Goal: Contribute content

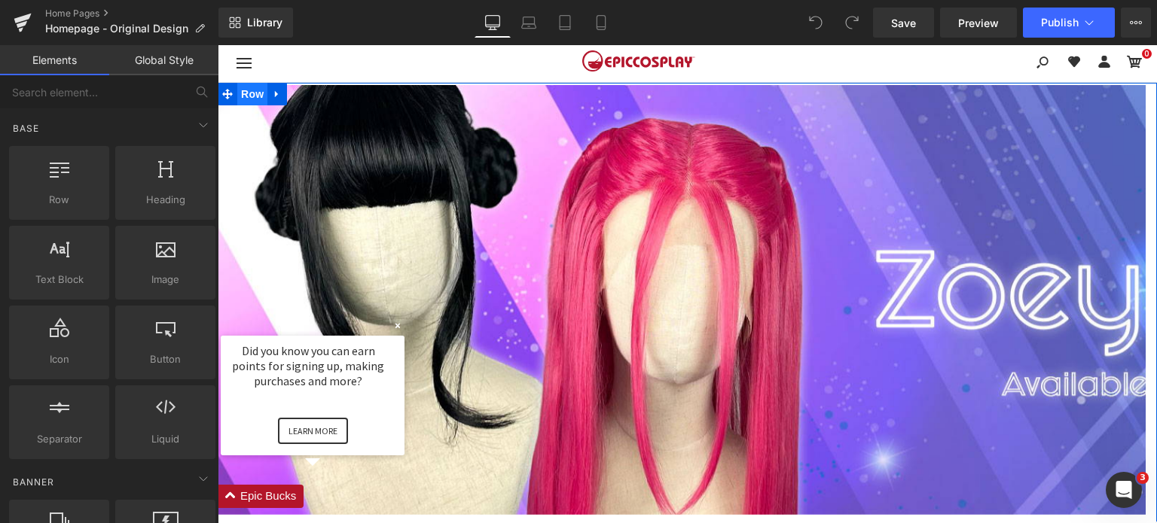
click at [247, 96] on span "Row" at bounding box center [252, 94] width 30 height 23
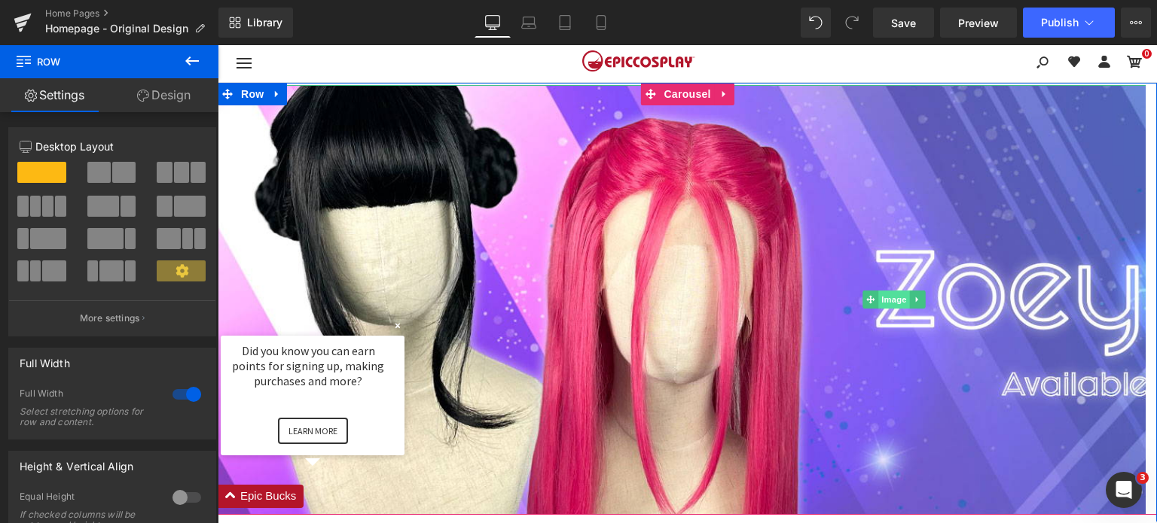
click at [885, 301] on span "Image" at bounding box center [894, 300] width 32 height 18
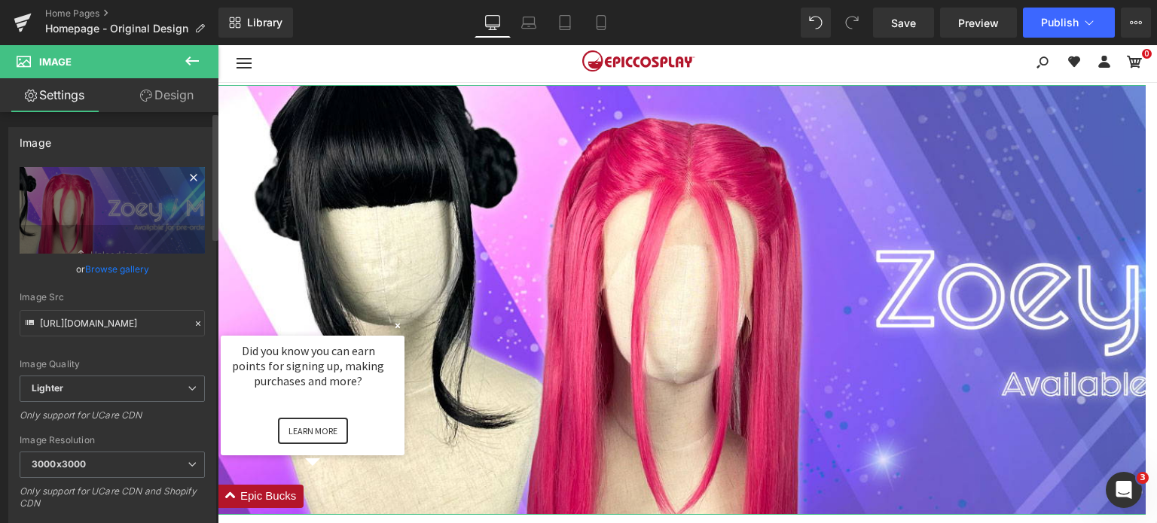
click at [189, 177] on icon at bounding box center [194, 178] width 18 height 18
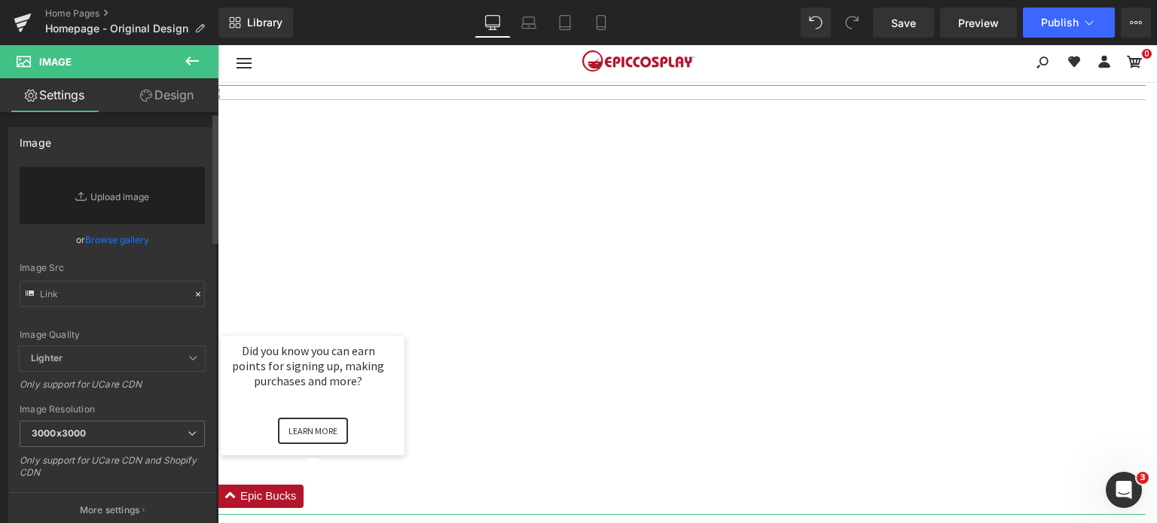
click at [95, 236] on link "Browse gallery" at bounding box center [117, 240] width 64 height 26
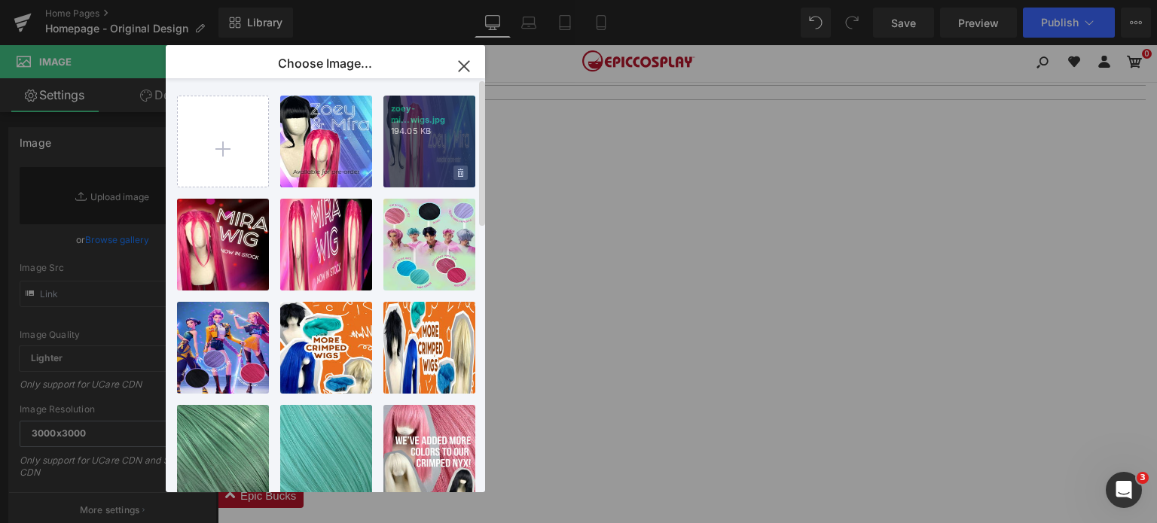
click at [462, 174] on icon at bounding box center [460, 174] width 5 height 10
drag, startPoint x: 416, startPoint y: 176, endPoint x: 234, endPoint y: 150, distance: 184.2
click at [416, 175] on span "Yes" at bounding box center [410, 173] width 38 height 16
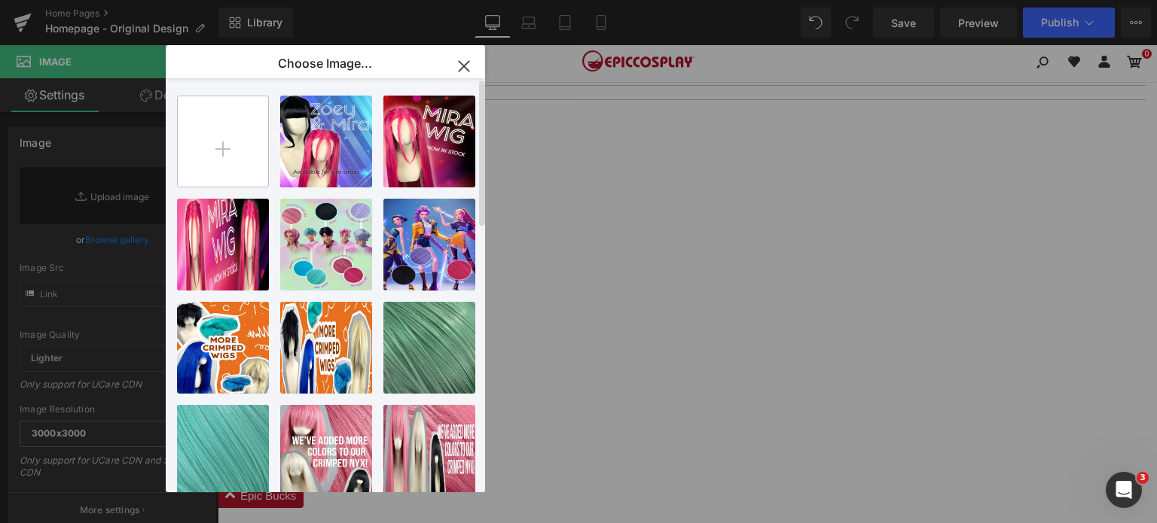
click at [233, 148] on input "file" at bounding box center [223, 141] width 90 height 90
type input "C:\fakepath\zoey-mira-cosplay-wigs.jpg"
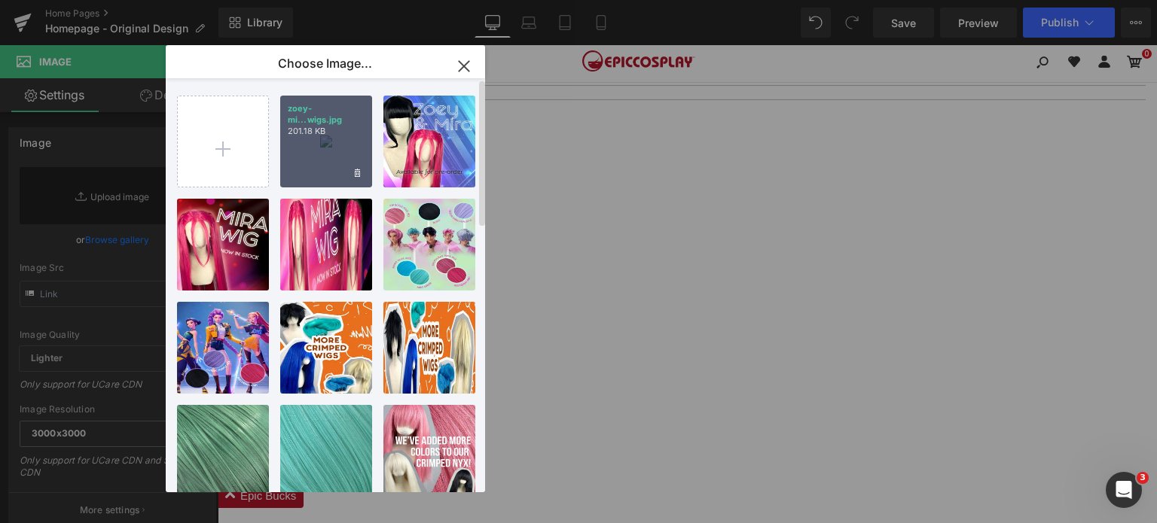
click at [329, 144] on div "zoey-mi...wigs.jpg 201.18 KB" at bounding box center [326, 142] width 92 height 92
type input "[URL][DOMAIN_NAME]"
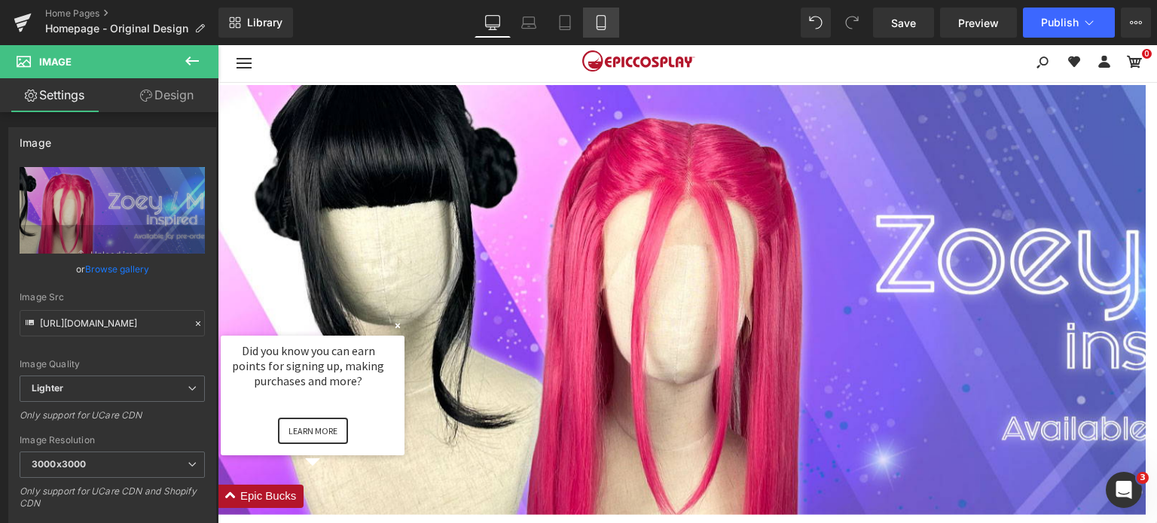
click at [610, 17] on link "Mobile" at bounding box center [601, 23] width 36 height 30
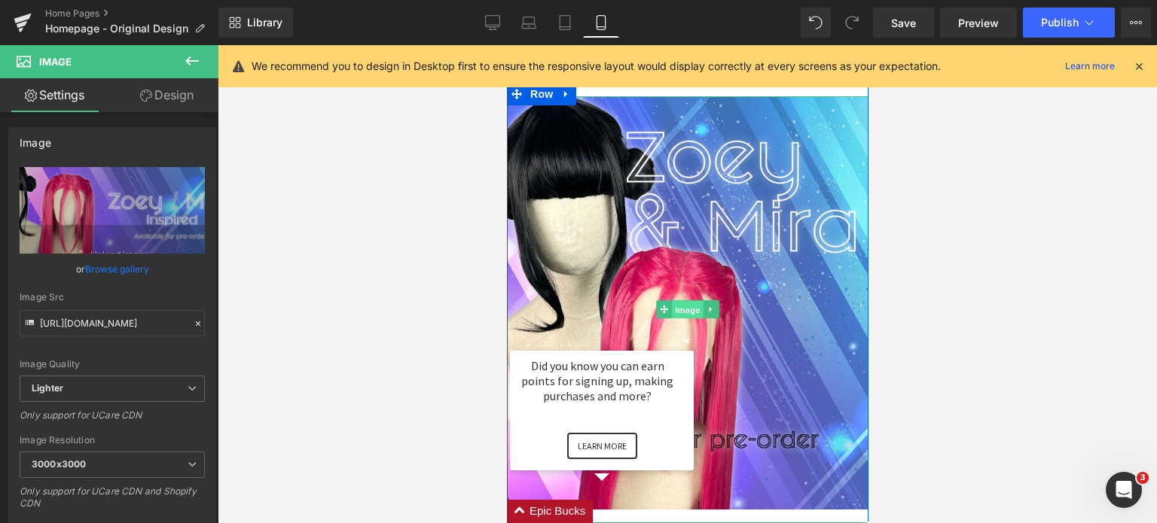
drag, startPoint x: 673, startPoint y: 313, endPoint x: 729, endPoint y: 270, distance: 70.5
click at [673, 313] on span "Image" at bounding box center [687, 310] width 32 height 18
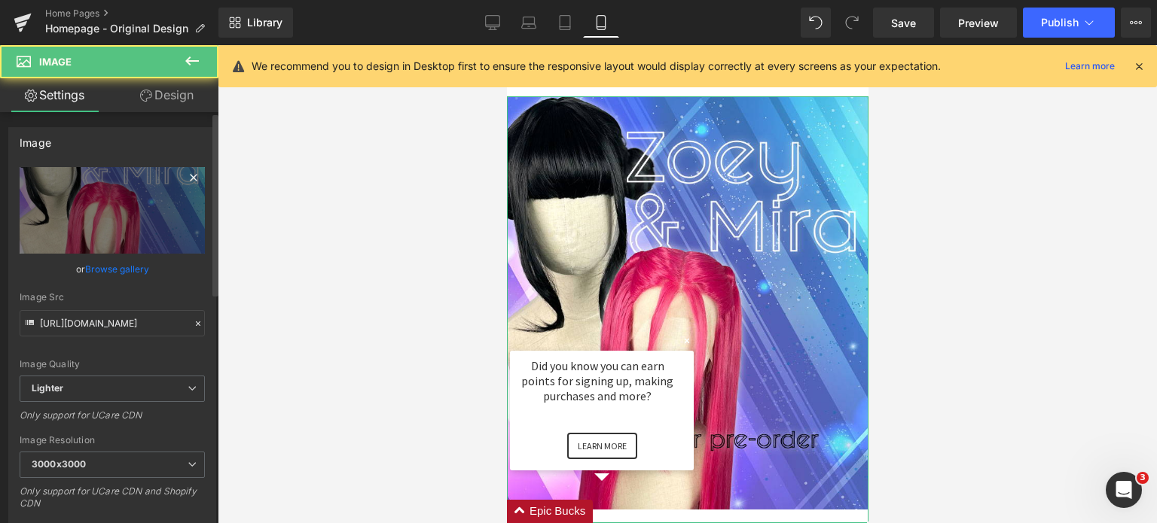
click at [188, 177] on icon at bounding box center [194, 178] width 18 height 18
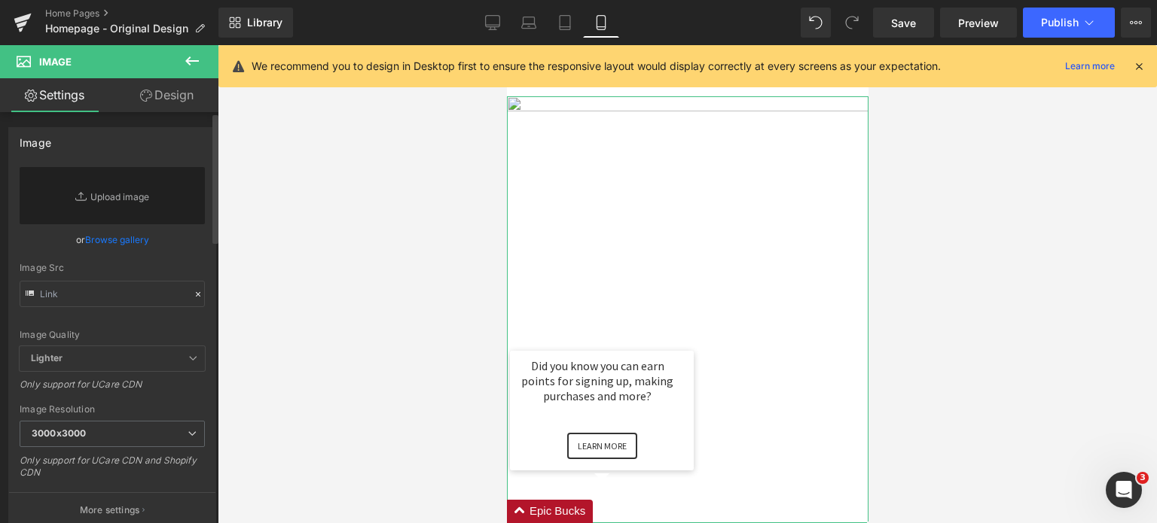
click at [109, 236] on link "Browse gallery" at bounding box center [117, 240] width 64 height 26
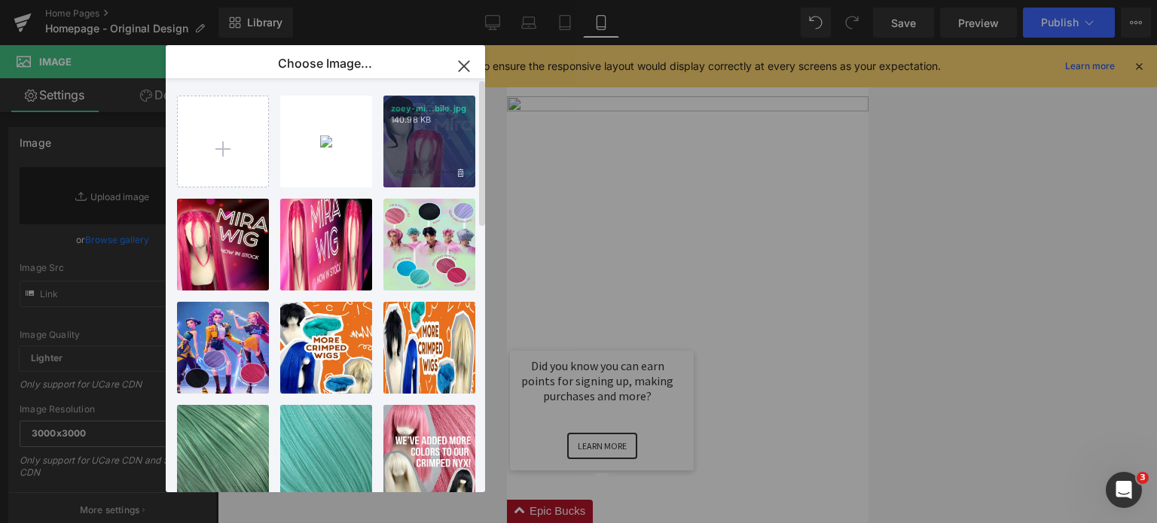
click at [466, 176] on span at bounding box center [460, 173] width 14 height 14
click at [407, 175] on span "Yes" at bounding box center [410, 173] width 38 height 16
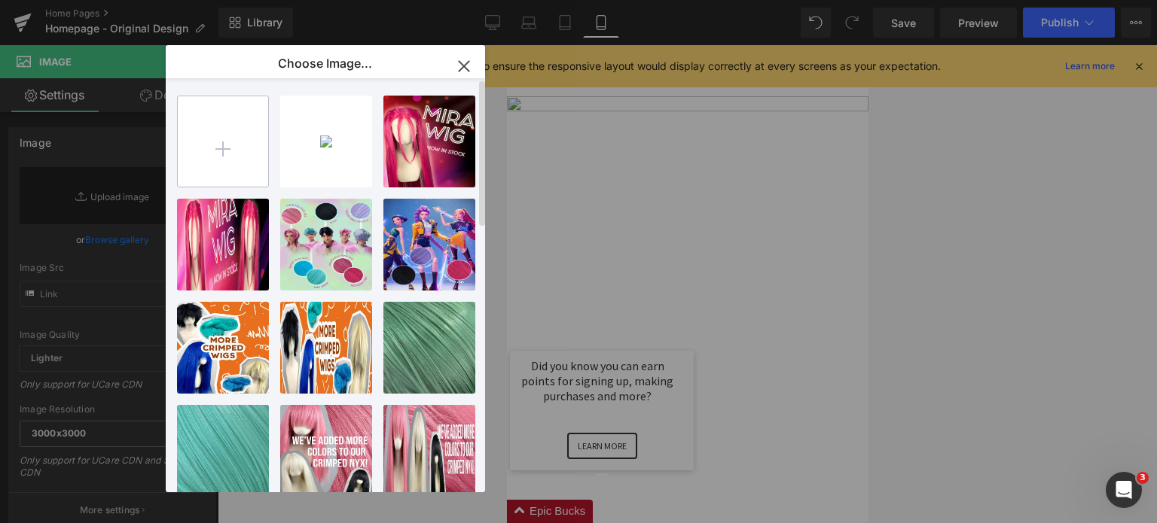
click at [264, 145] on input "file" at bounding box center [223, 141] width 90 height 90
type input "C:\fakepath\ig.jpg"
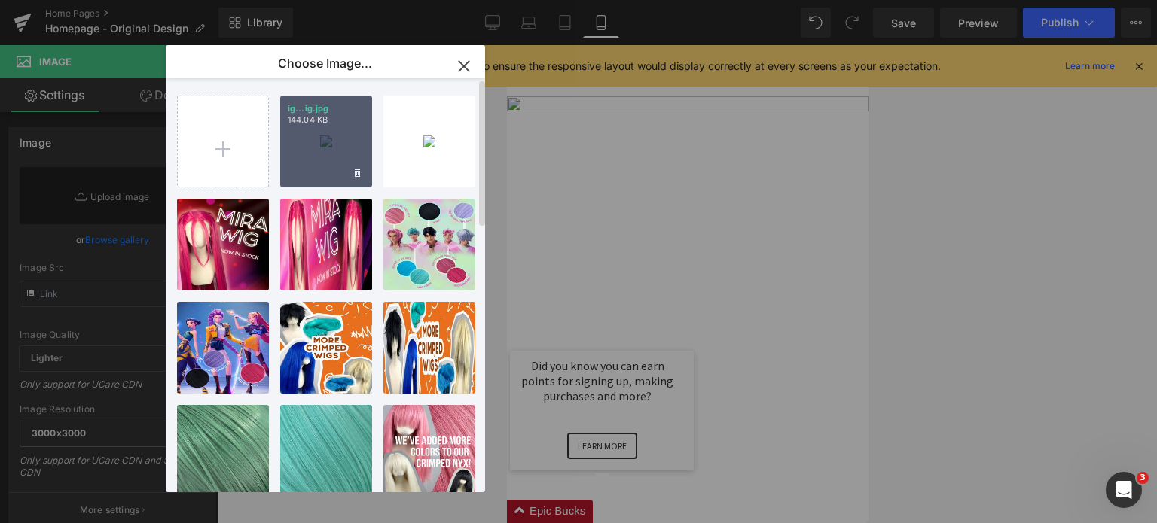
click at [344, 142] on div "ig...ig.jpg 144.04 KB" at bounding box center [326, 142] width 92 height 92
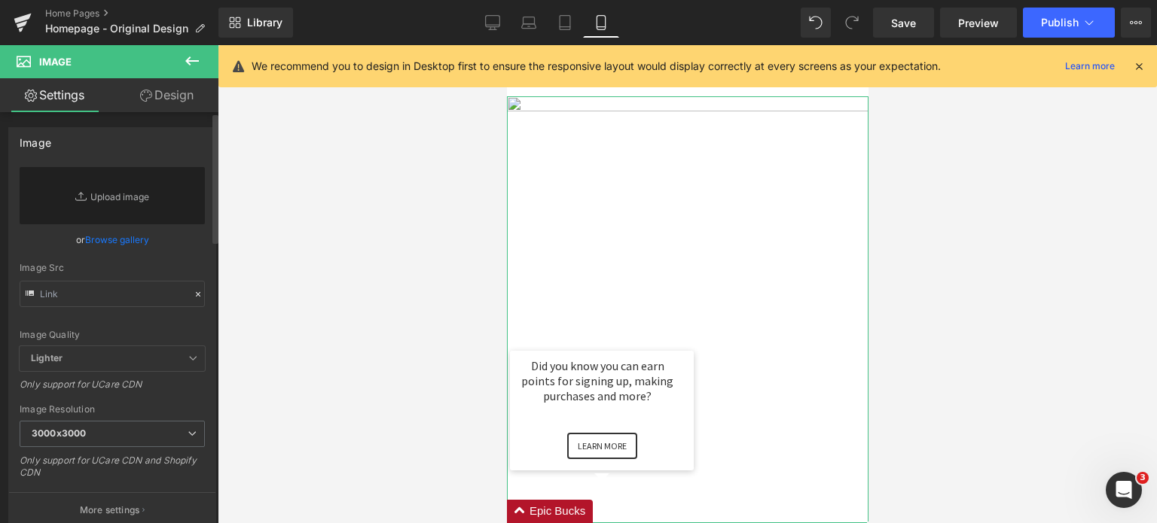
click at [122, 240] on link "Browse gallery" at bounding box center [117, 240] width 64 height 26
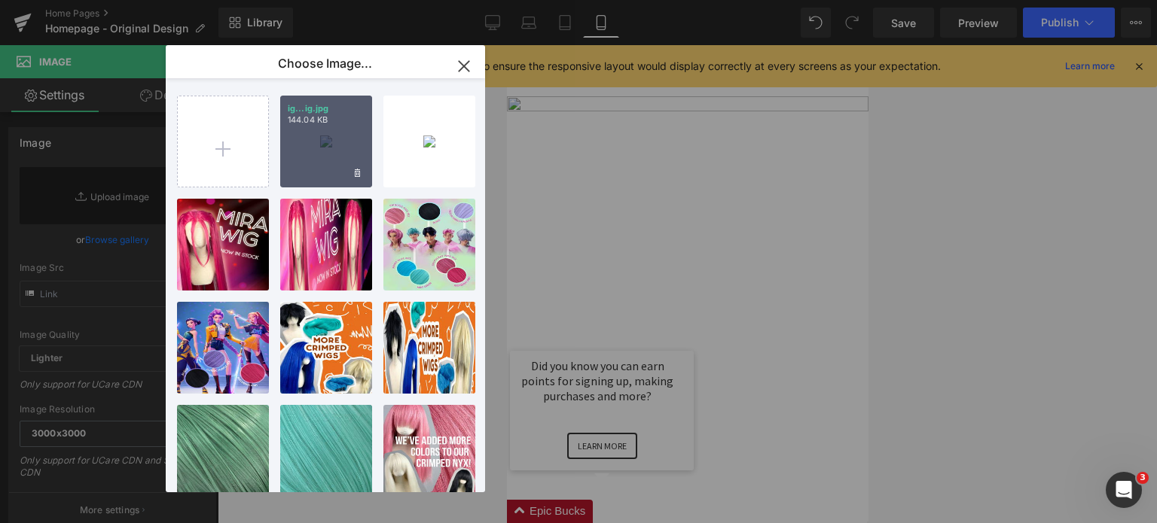
click at [321, 138] on div "ig...ig.jpg 144.04 KB" at bounding box center [326, 142] width 92 height 92
type input "[URL][DOMAIN_NAME]"
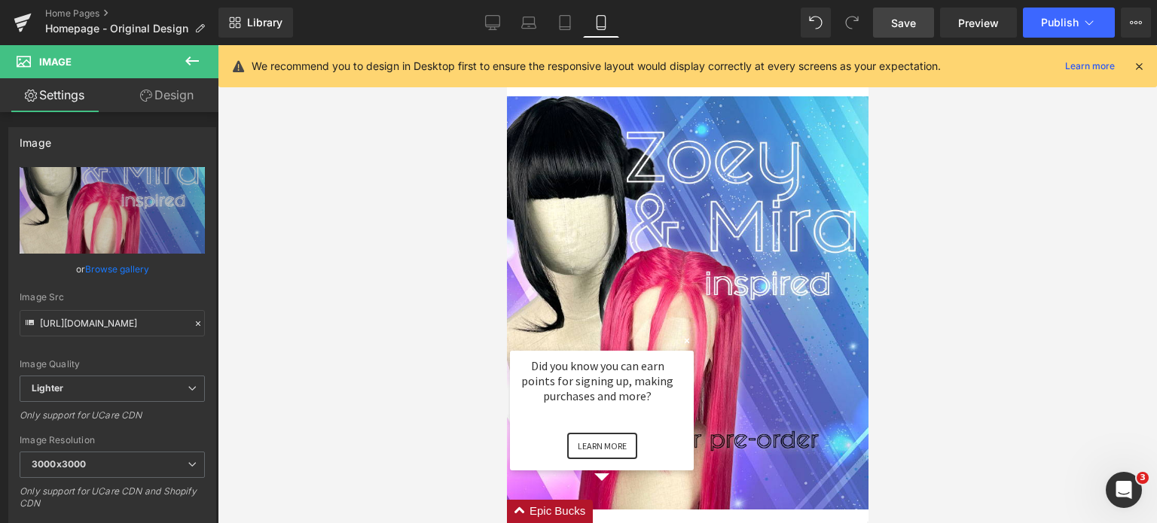
click at [899, 23] on span "Save" at bounding box center [903, 23] width 25 height 16
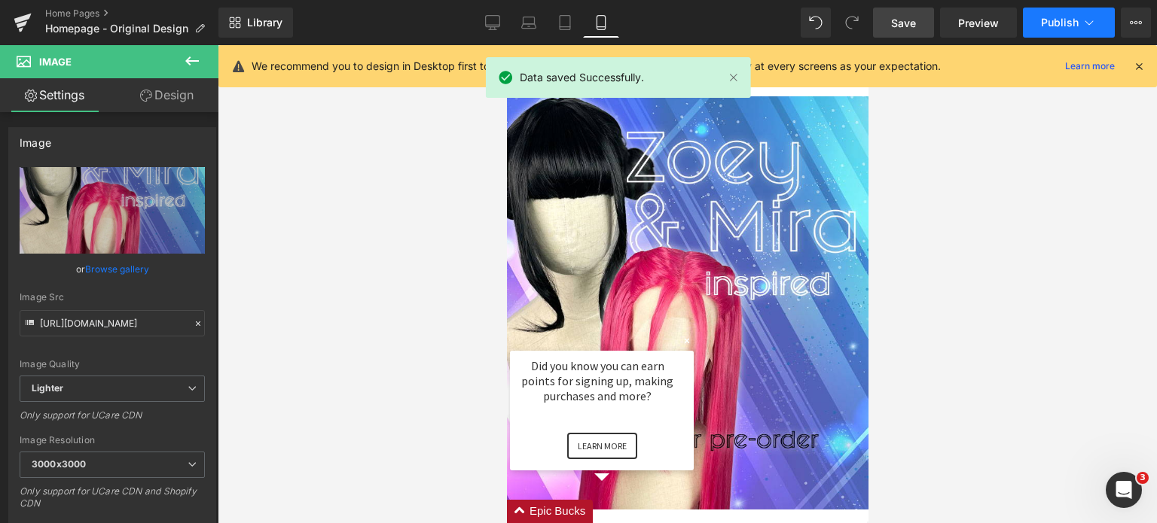
click at [1079, 28] on button "Publish" at bounding box center [1069, 23] width 92 height 30
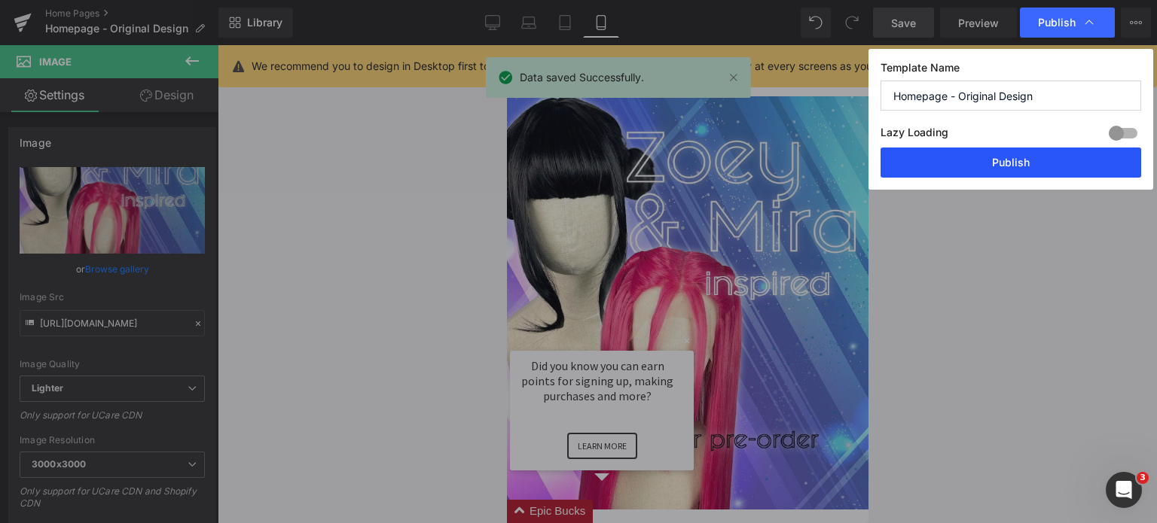
click at [1024, 168] on button "Publish" at bounding box center [1010, 163] width 261 height 30
